Goal: Task Accomplishment & Management: Manage account settings

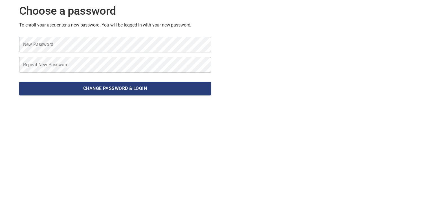
click at [104, 54] on form "New Password New Password Repeat New Password Repeat New Password Change passwo…" at bounding box center [115, 66] width 192 height 68
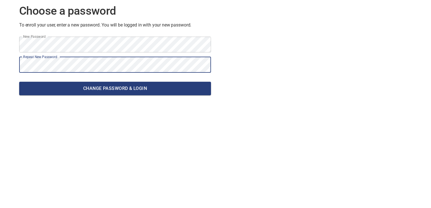
click at [19, 82] on button "Change password & Login" at bounding box center [115, 89] width 192 height 14
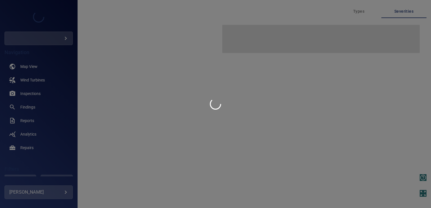
type input "******"
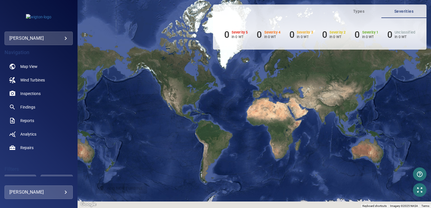
drag, startPoint x: 214, startPoint y: 142, endPoint x: 235, endPoint y: 102, distance: 44.7
click at [235, 102] on div at bounding box center [255, 104] width 354 height 208
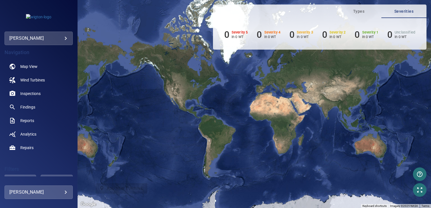
click at [201, 109] on div at bounding box center [255, 104] width 354 height 208
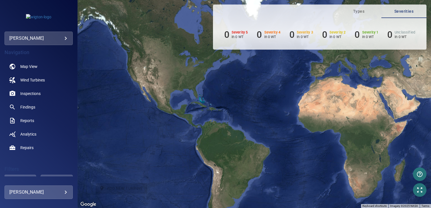
click at [200, 111] on div at bounding box center [255, 104] width 354 height 208
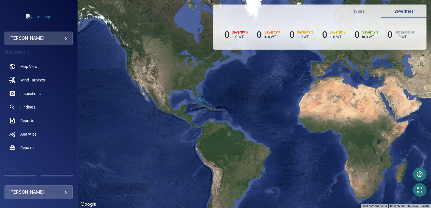
click at [200, 111] on div at bounding box center [255, 104] width 354 height 208
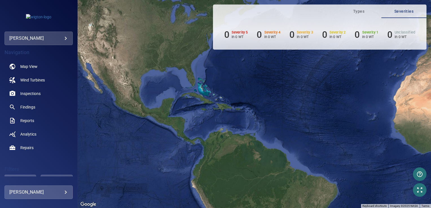
click at [200, 111] on div at bounding box center [255, 104] width 354 height 208
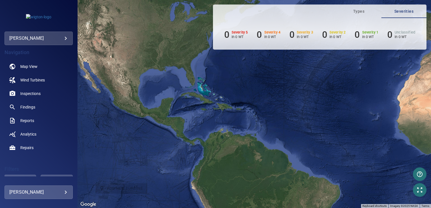
click at [200, 111] on div at bounding box center [255, 104] width 354 height 208
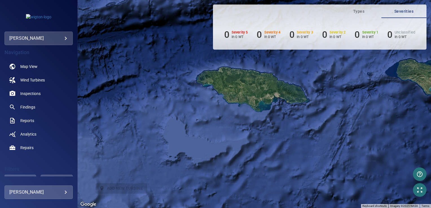
drag, startPoint x: 252, startPoint y: 115, endPoint x: 230, endPoint y: 132, distance: 27.7
click at [230, 132] on div at bounding box center [255, 104] width 354 height 208
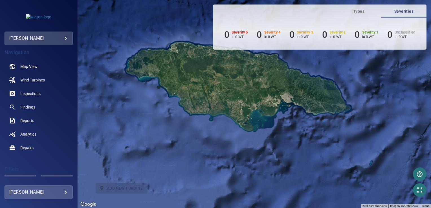
drag, startPoint x: 236, startPoint y: 115, endPoint x: 228, endPoint y: 136, distance: 22.8
click at [229, 136] on div at bounding box center [255, 104] width 354 height 208
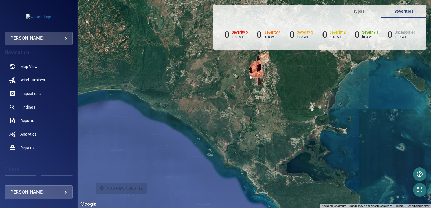
drag, startPoint x: 247, startPoint y: 120, endPoint x: 203, endPoint y: 209, distance: 99.7
click at [203, 208] on html "**********" at bounding box center [215, 104] width 431 height 208
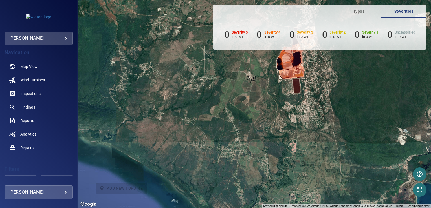
drag, startPoint x: 220, startPoint y: 121, endPoint x: 218, endPoint y: 194, distance: 72.3
click at [218, 194] on div at bounding box center [255, 104] width 354 height 208
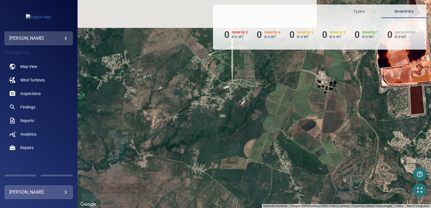
drag, startPoint x: 181, startPoint y: 113, endPoint x: 178, endPoint y: 176, distance: 63.0
click at [178, 176] on div at bounding box center [255, 104] width 354 height 208
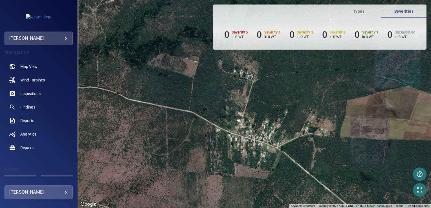
drag, startPoint x: 180, startPoint y: 171, endPoint x: 189, endPoint y: 119, distance: 53.0
click at [189, 119] on div at bounding box center [255, 104] width 354 height 208
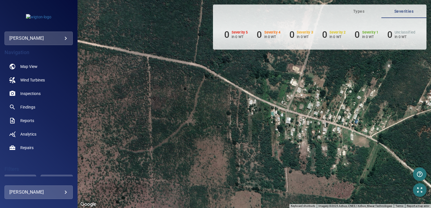
drag, startPoint x: 242, startPoint y: 143, endPoint x: 248, endPoint y: 119, distance: 24.8
click at [248, 119] on div at bounding box center [255, 104] width 354 height 208
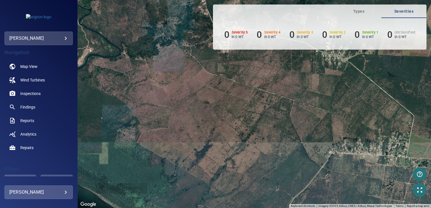
drag, startPoint x: 154, startPoint y: 123, endPoint x: 246, endPoint y: 62, distance: 110.8
click at [246, 62] on div at bounding box center [255, 104] width 354 height 208
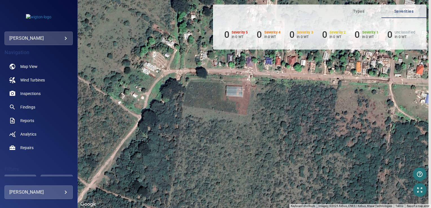
drag, startPoint x: 239, startPoint y: 90, endPoint x: 202, endPoint y: 153, distance: 73.1
click at [202, 153] on div at bounding box center [255, 104] width 354 height 208
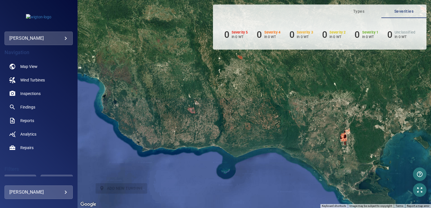
drag, startPoint x: 109, startPoint y: 77, endPoint x: 272, endPoint y: 139, distance: 174.9
click at [272, 139] on div at bounding box center [255, 104] width 354 height 208
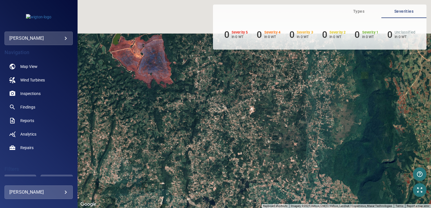
drag, startPoint x: 198, startPoint y: 99, endPoint x: 196, endPoint y: 169, distance: 69.7
click at [196, 171] on div at bounding box center [255, 104] width 354 height 208
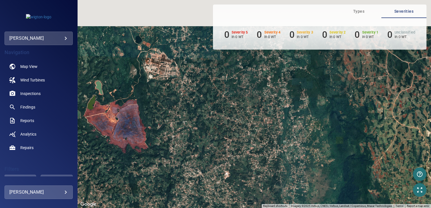
drag, startPoint x: 192, startPoint y: 119, endPoint x: 173, endPoint y: 170, distance: 54.5
click at [173, 170] on div at bounding box center [255, 104] width 354 height 208
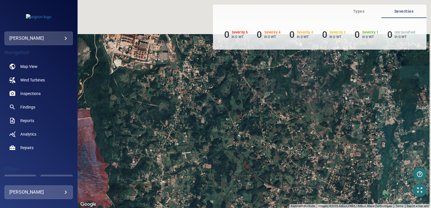
drag, startPoint x: 188, startPoint y: 120, endPoint x: 186, endPoint y: 174, distance: 53.4
click at [186, 174] on div at bounding box center [255, 104] width 354 height 208
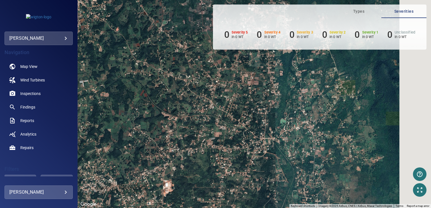
drag, startPoint x: 230, startPoint y: 155, endPoint x: 127, endPoint y: 82, distance: 126.0
click at [127, 82] on div at bounding box center [255, 104] width 354 height 208
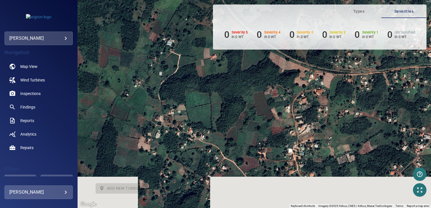
drag, startPoint x: 132, startPoint y: 140, endPoint x: 218, endPoint y: 84, distance: 102.5
click at [218, 84] on div at bounding box center [255, 104] width 354 height 208
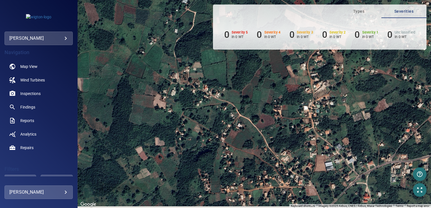
drag, startPoint x: 171, startPoint y: 132, endPoint x: 187, endPoint y: 87, distance: 47.2
click at [187, 87] on div at bounding box center [255, 104] width 354 height 208
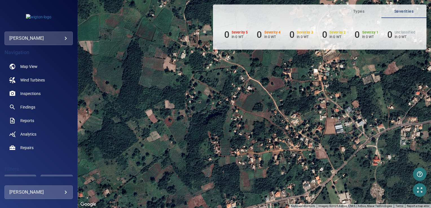
drag, startPoint x: 180, startPoint y: 124, endPoint x: 190, endPoint y: 84, distance: 41.8
click at [190, 84] on div at bounding box center [255, 104] width 354 height 208
